Goal: Transaction & Acquisition: Purchase product/service

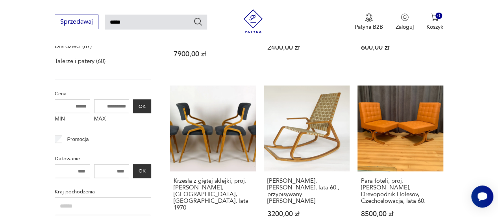
scroll to position [272, 0]
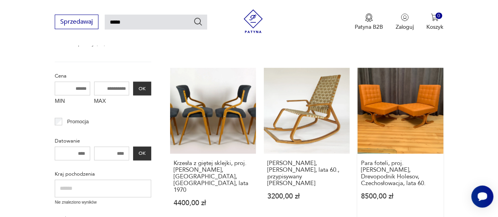
click at [411, 97] on link "Para foteli, proj. [PERSON_NAME], Drevopodnik Holesov, Czechosłowacja, lata 60.…" at bounding box center [400, 145] width 86 height 154
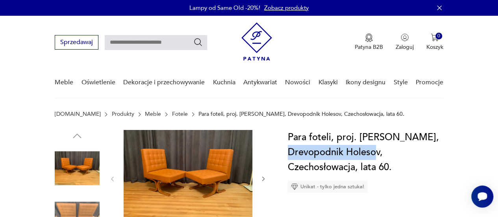
drag, startPoint x: 380, startPoint y: 154, endPoint x: 290, endPoint y: 155, distance: 89.7
click at [290, 155] on h1 "Para foteli, proj. [PERSON_NAME], Drevopodnik Holesov, Czechosłowacja, lata 60." at bounding box center [364, 152] width 155 height 45
copy h1 "Drevopodnik Holesov"
